Goal: Task Accomplishment & Management: Manage account settings

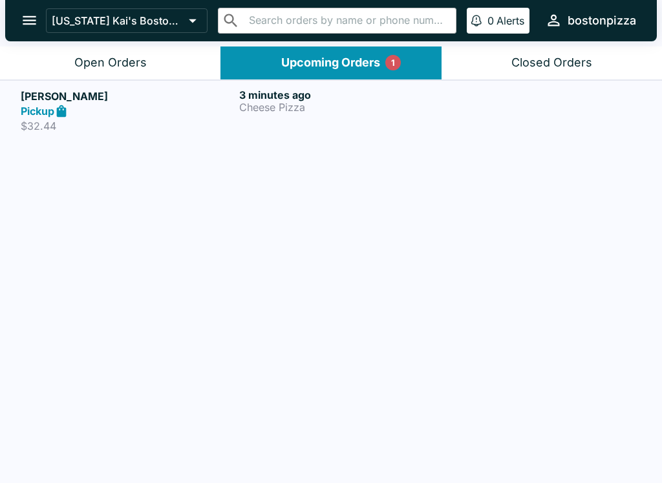
scroll to position [2, 0]
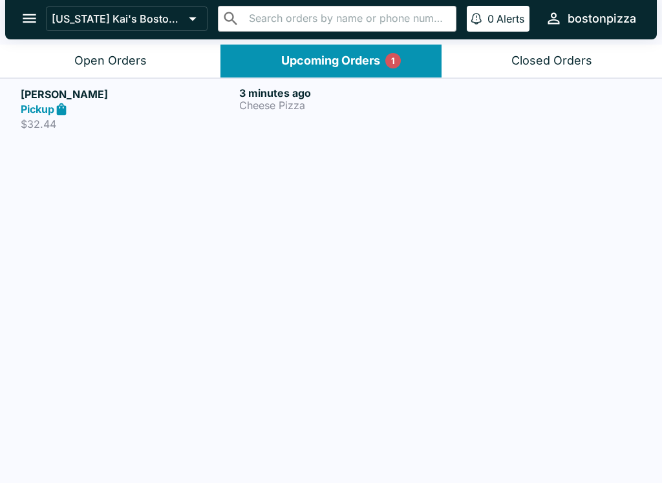
click at [264, 125] on div "3 minutes ago Cheese Pizza" at bounding box center [345, 109] width 213 height 45
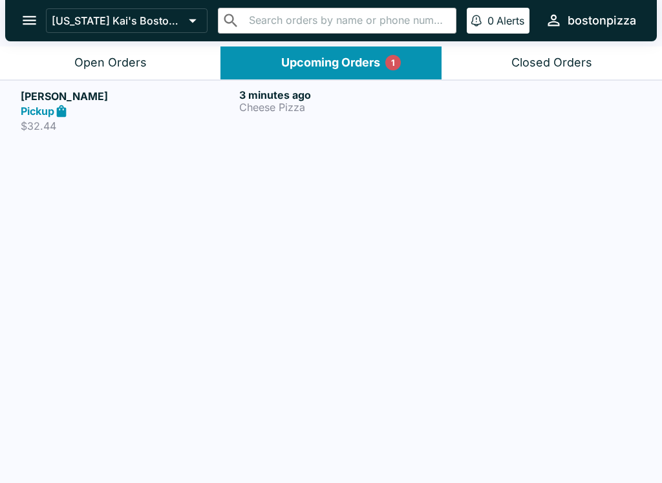
click at [79, 127] on p "$32.44" at bounding box center [127, 126] width 213 height 13
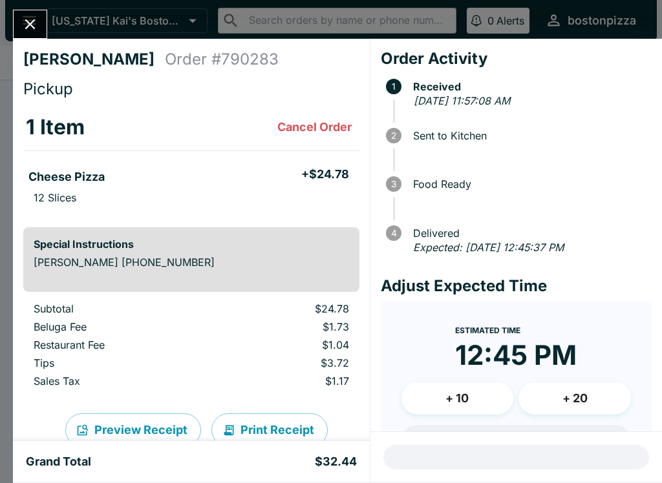
click at [32, 10] on button "Close" at bounding box center [30, 24] width 33 height 28
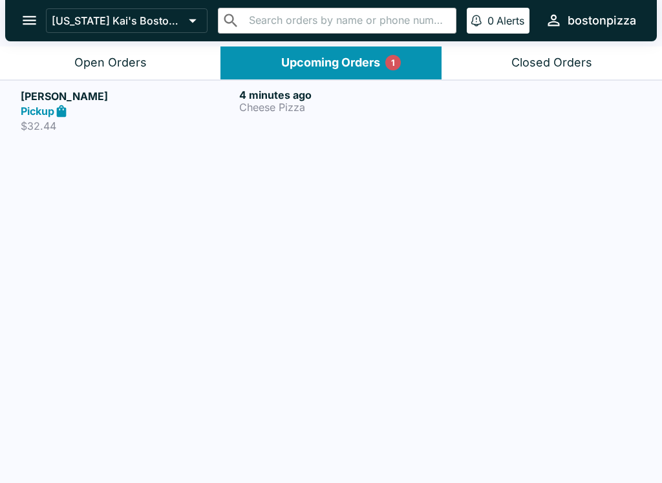
click at [92, 105] on div "Pickup" at bounding box center [127, 111] width 213 height 15
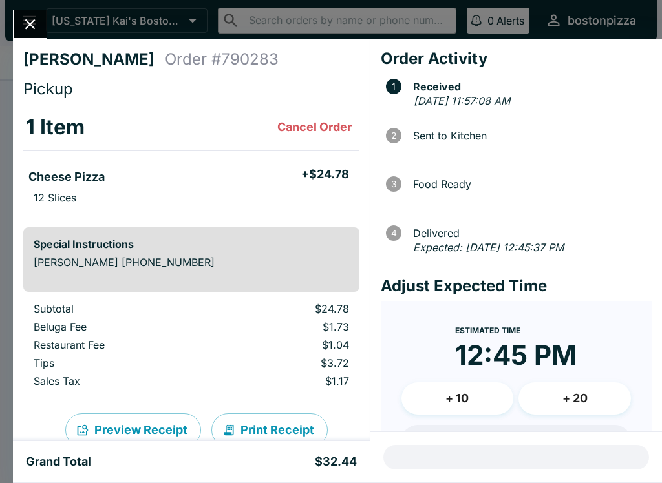
click at [25, 49] on div "[PERSON_NAME] Order # 790283 Pickup 1 Item Cancel Order Cheese Pizza + $24.78 1…" at bounding box center [191, 240] width 357 height 403
click at [23, 20] on icon "Close" at bounding box center [29, 24] width 17 height 17
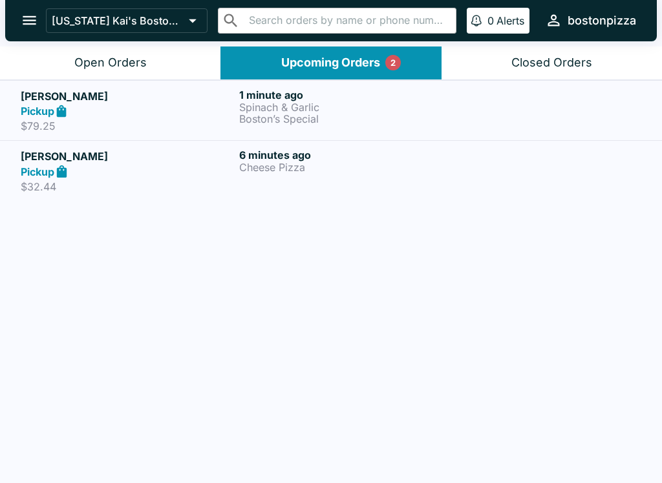
click at [89, 117] on div "Pickup" at bounding box center [127, 111] width 213 height 15
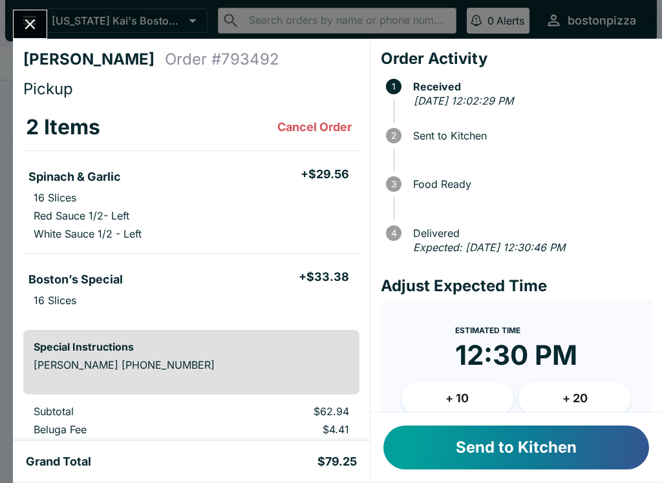
click at [475, 453] on button "Send to Kitchen" at bounding box center [516, 448] width 266 height 44
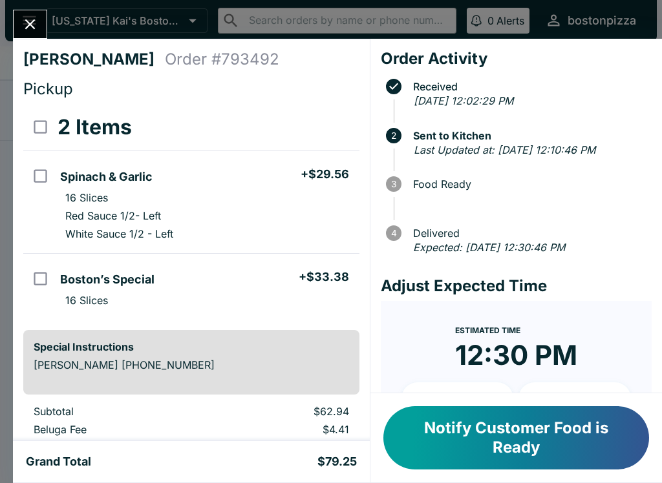
click at [36, 35] on button "Close" at bounding box center [30, 24] width 33 height 28
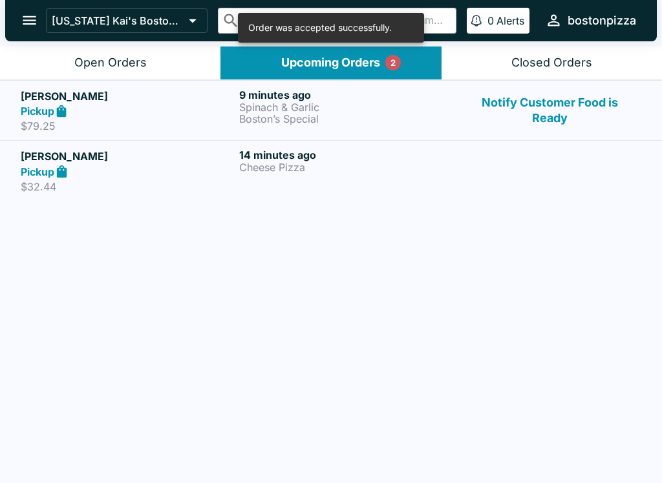
click at [149, 59] on button "Open Orders" at bounding box center [110, 63] width 220 height 33
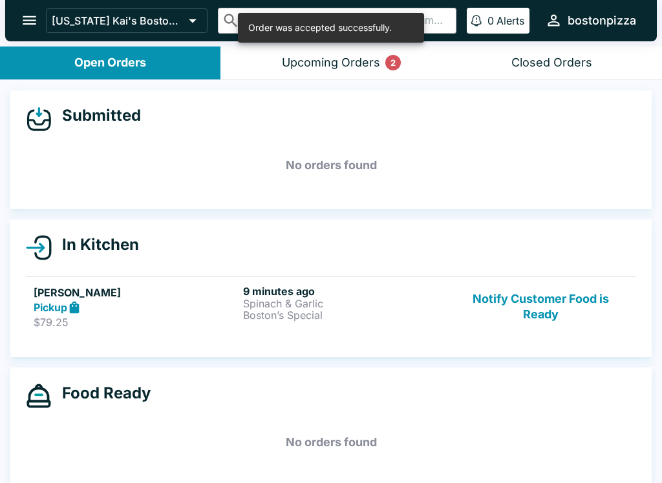
scroll to position [-2, 0]
click at [333, 58] on div "Upcoming Orders 2" at bounding box center [331, 63] width 98 height 15
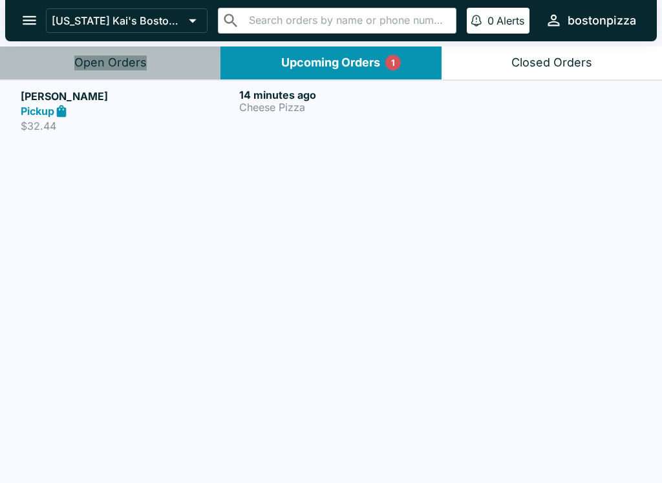
click at [133, 54] on button "Open Orders" at bounding box center [110, 63] width 220 height 33
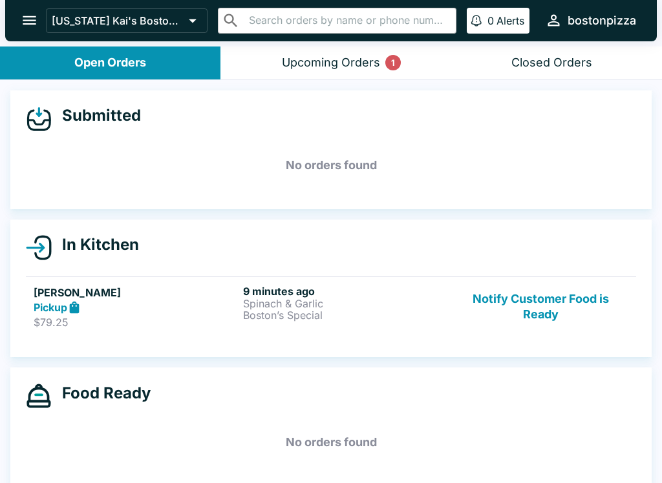
click at [278, 333] on link "[PERSON_NAME] Pickup $79.25 9 minutes ago Spinach & Garlic Boston’s Special Not…" at bounding box center [331, 307] width 610 height 61
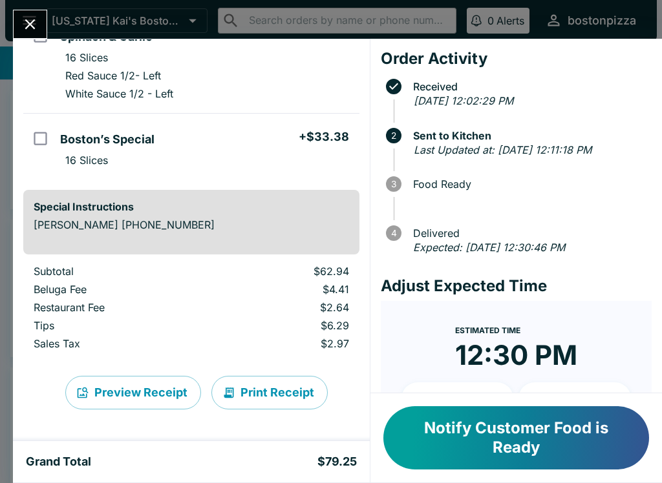
scroll to position [140, 0]
click at [32, 8] on div "[PERSON_NAME] Order # 793492 Pickup 2 Items Spinach & Garlic + $29.56 16 Slices…" at bounding box center [331, 241] width 662 height 483
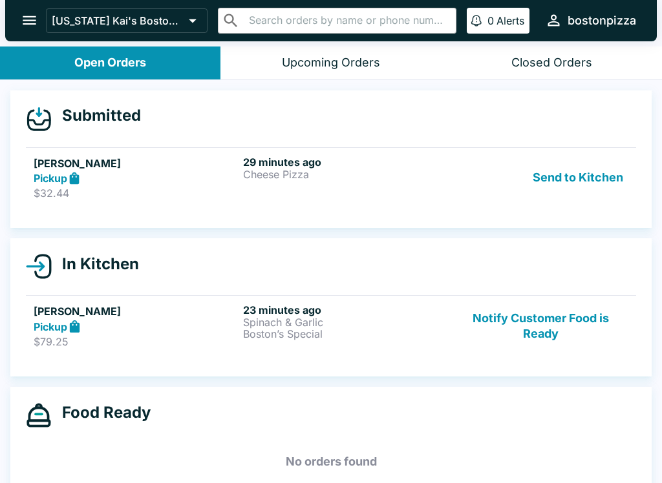
click at [583, 181] on button "Send to Kitchen" at bounding box center [577, 178] width 101 height 45
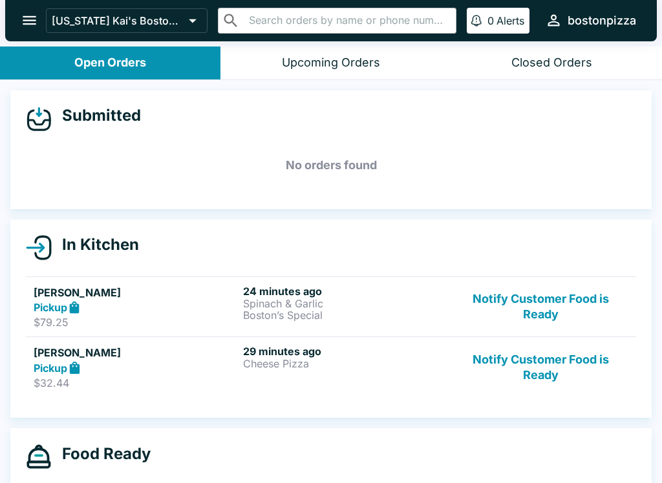
click at [542, 370] on button "Notify Customer Food is Ready" at bounding box center [540, 367] width 175 height 45
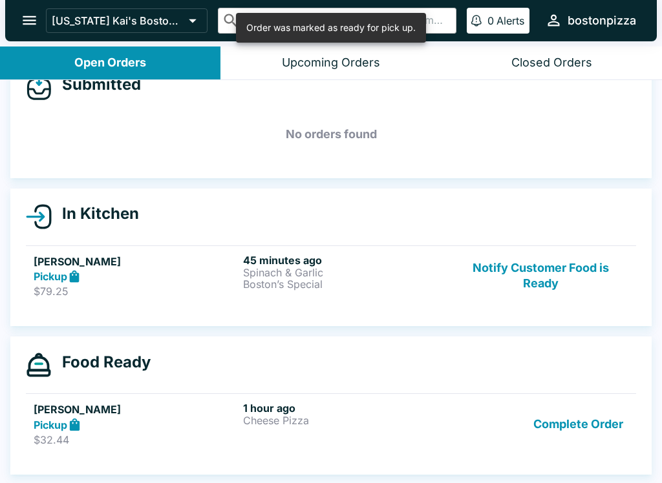
click at [561, 435] on button "Complete Order" at bounding box center [578, 424] width 100 height 45
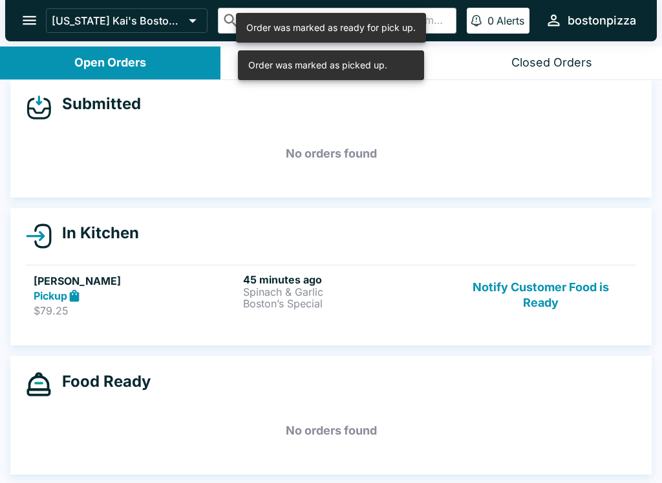
click at [578, 302] on button "Notify Customer Food is Ready" at bounding box center [540, 295] width 175 height 45
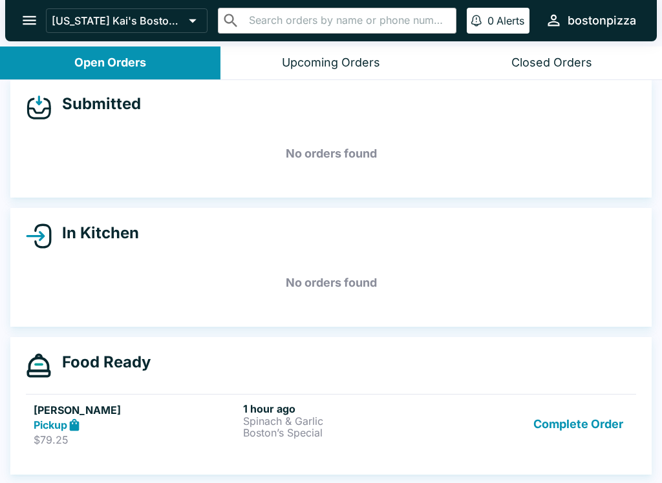
click at [600, 423] on button "Complete Order" at bounding box center [578, 425] width 100 height 45
